Goal: Check status: Check status

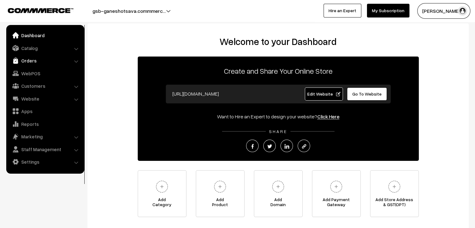
click at [24, 60] on link "Orders" at bounding box center [45, 60] width 74 height 11
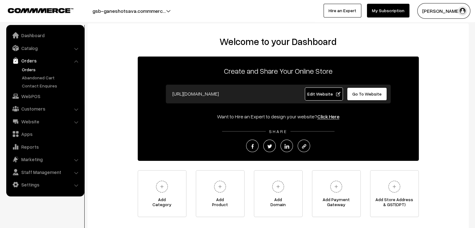
click at [34, 71] on link "Orders" at bounding box center [51, 69] width 62 height 7
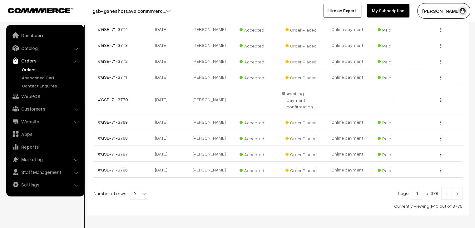
scroll to position [154, 0]
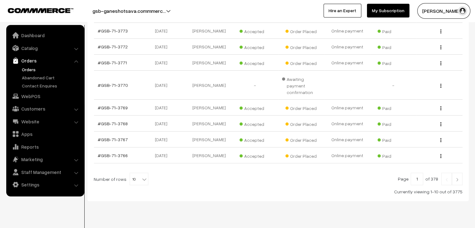
click at [135, 173] on span "10" at bounding box center [139, 179] width 18 height 12
select select "100"
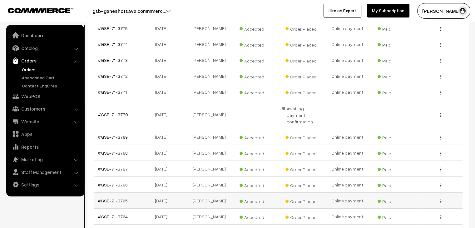
scroll to position [62, 0]
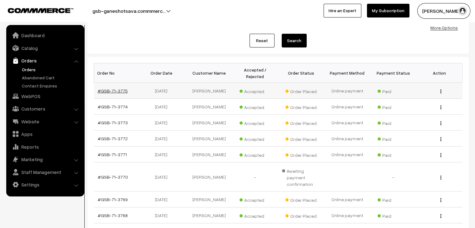
click at [110, 88] on link "#GSB-71-3775" at bounding box center [113, 90] width 30 height 5
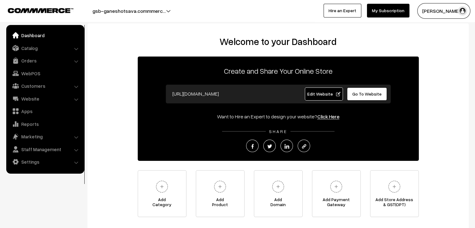
click at [364, 94] on span "Go To Website" at bounding box center [366, 93] width 29 height 5
